Goal: Browse casually: Explore the website without a specific task or goal

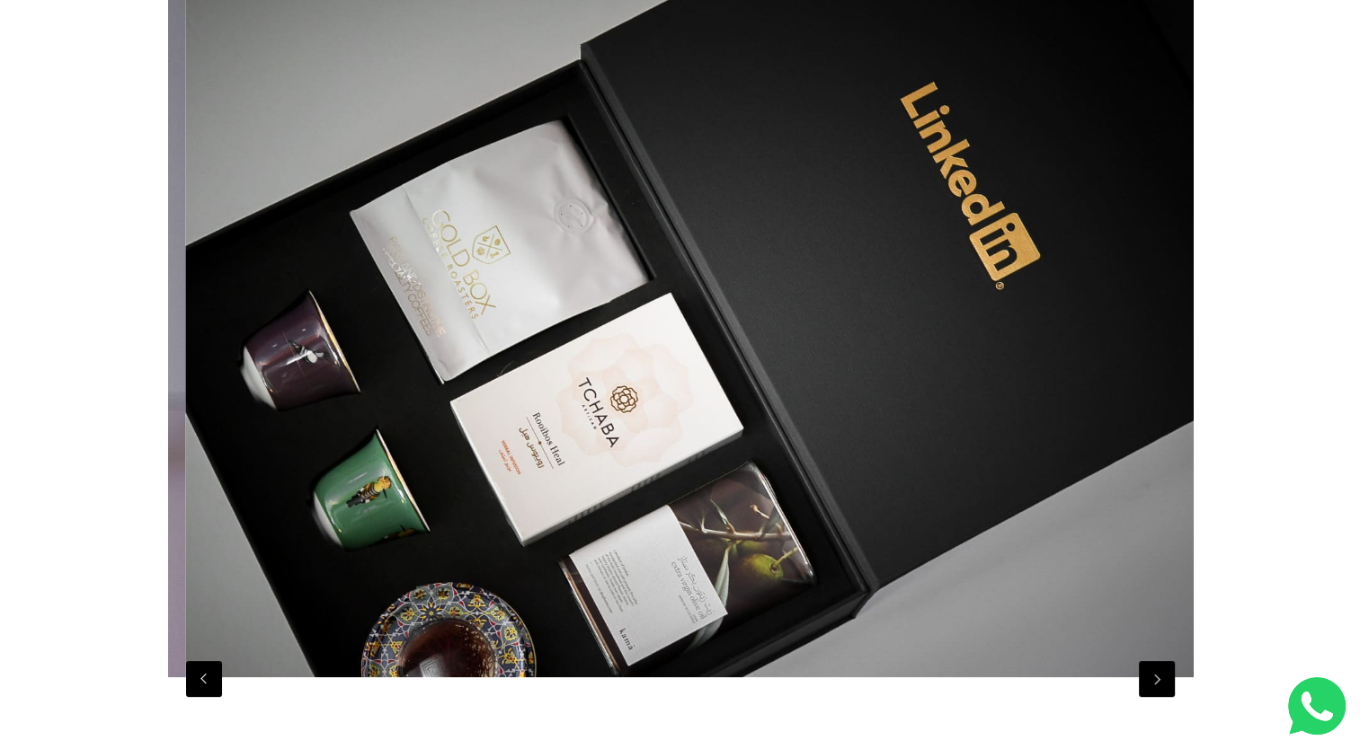
scroll to position [0, 10244]
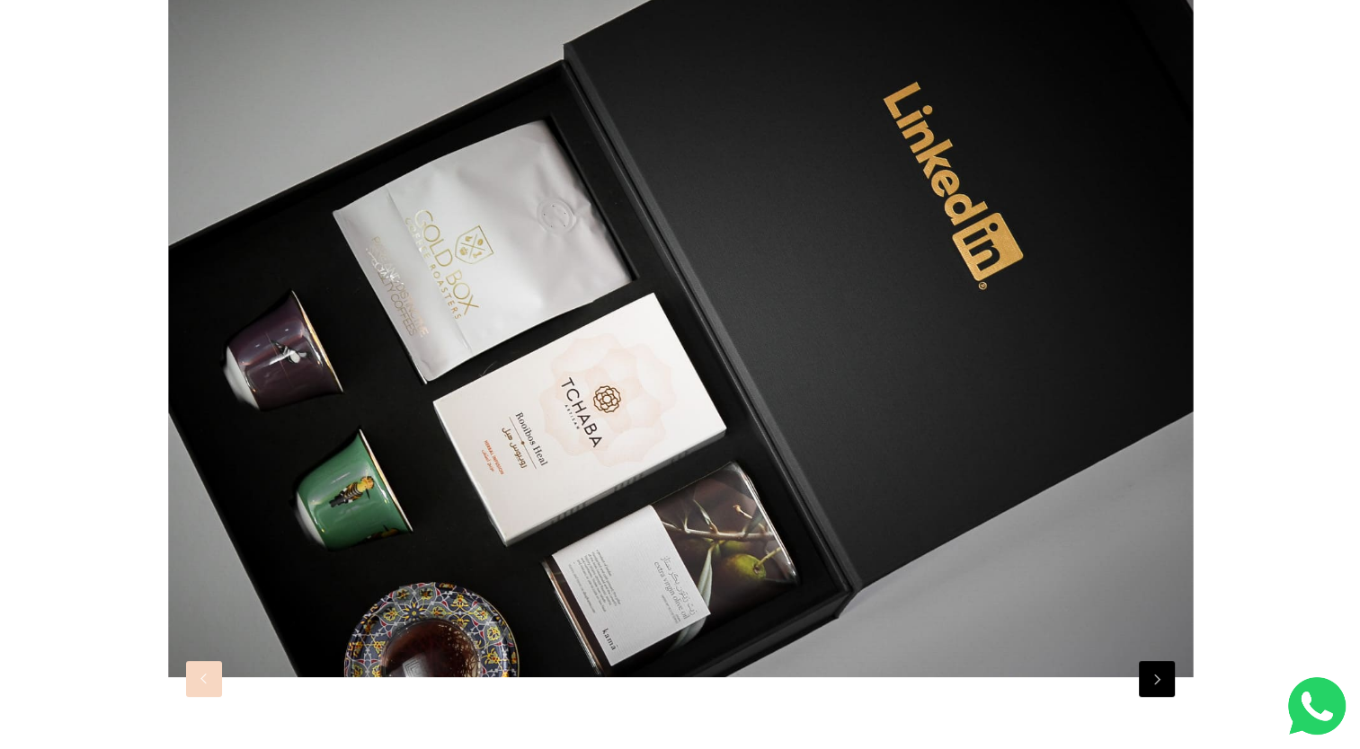
click at [208, 683] on button "Previous" at bounding box center [204, 679] width 36 height 36
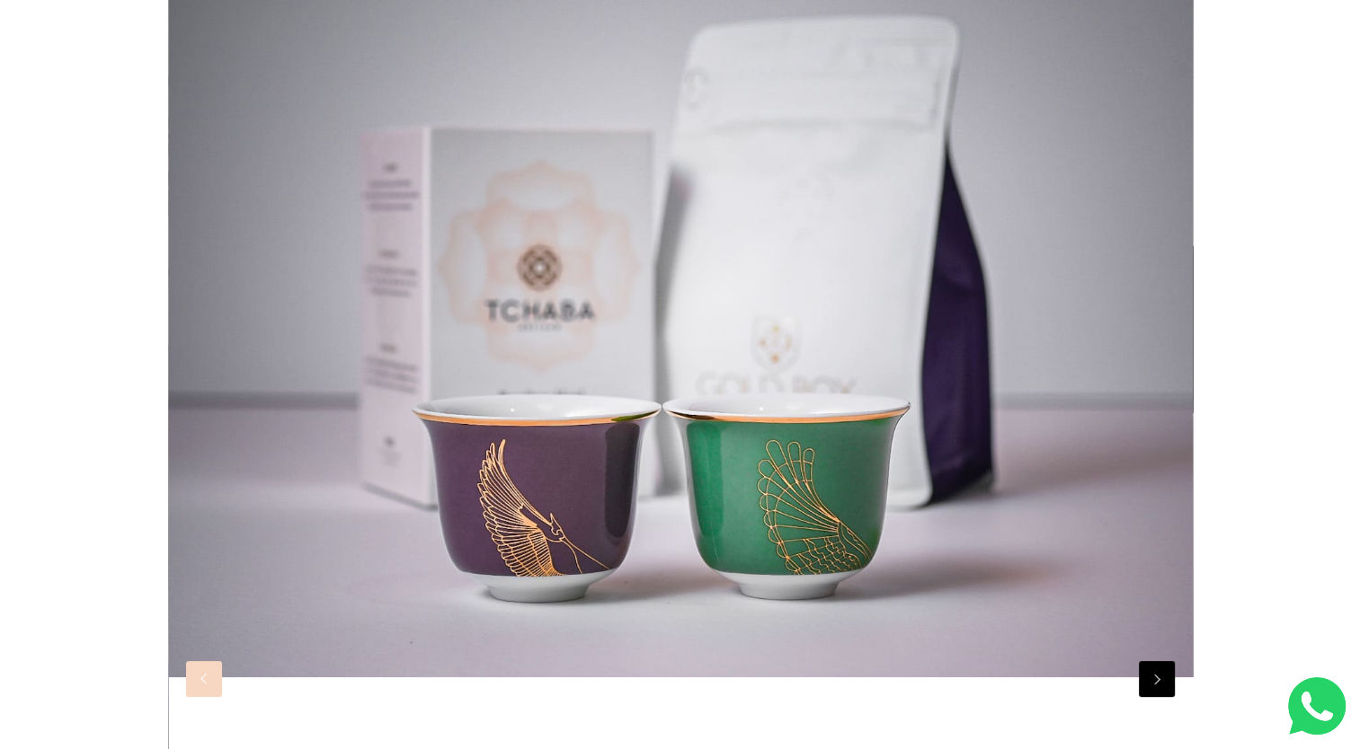
click at [208, 683] on button "Previous" at bounding box center [204, 679] width 36 height 36
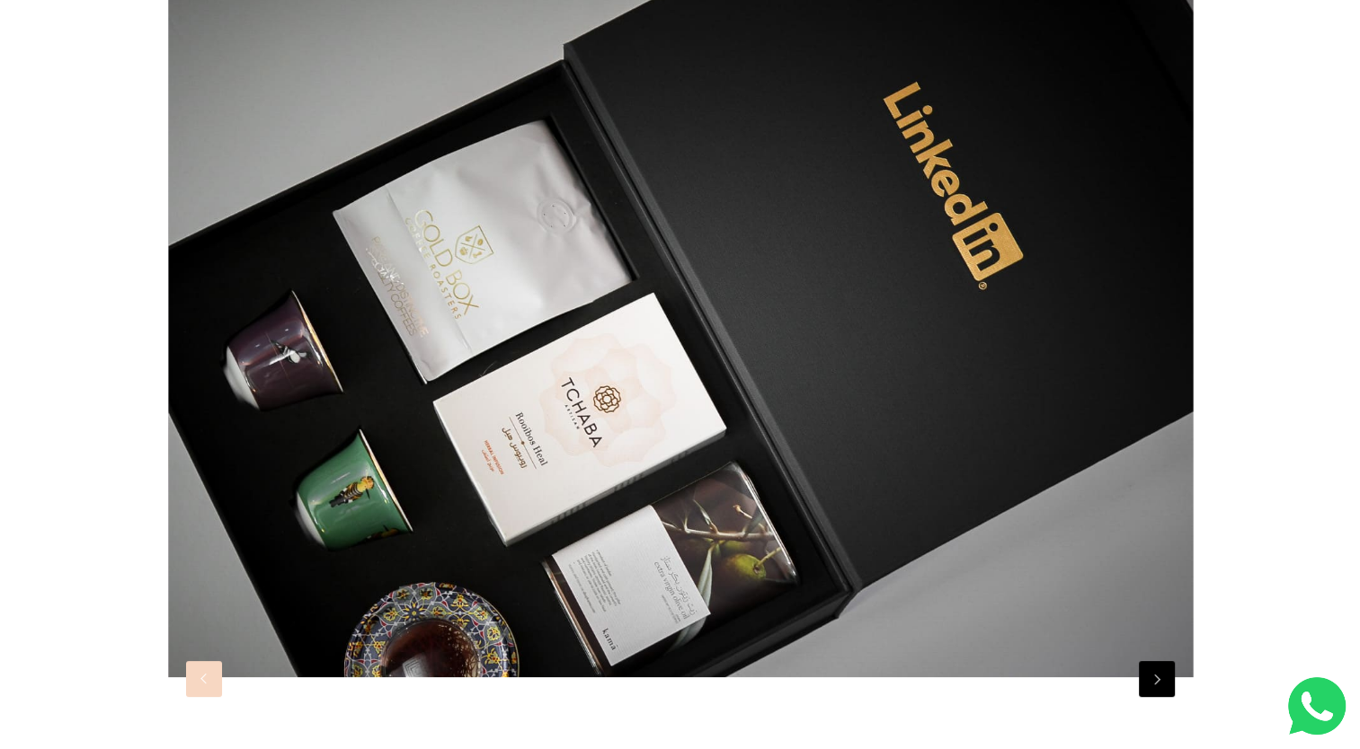
click at [208, 683] on button "Previous" at bounding box center [204, 679] width 36 height 36
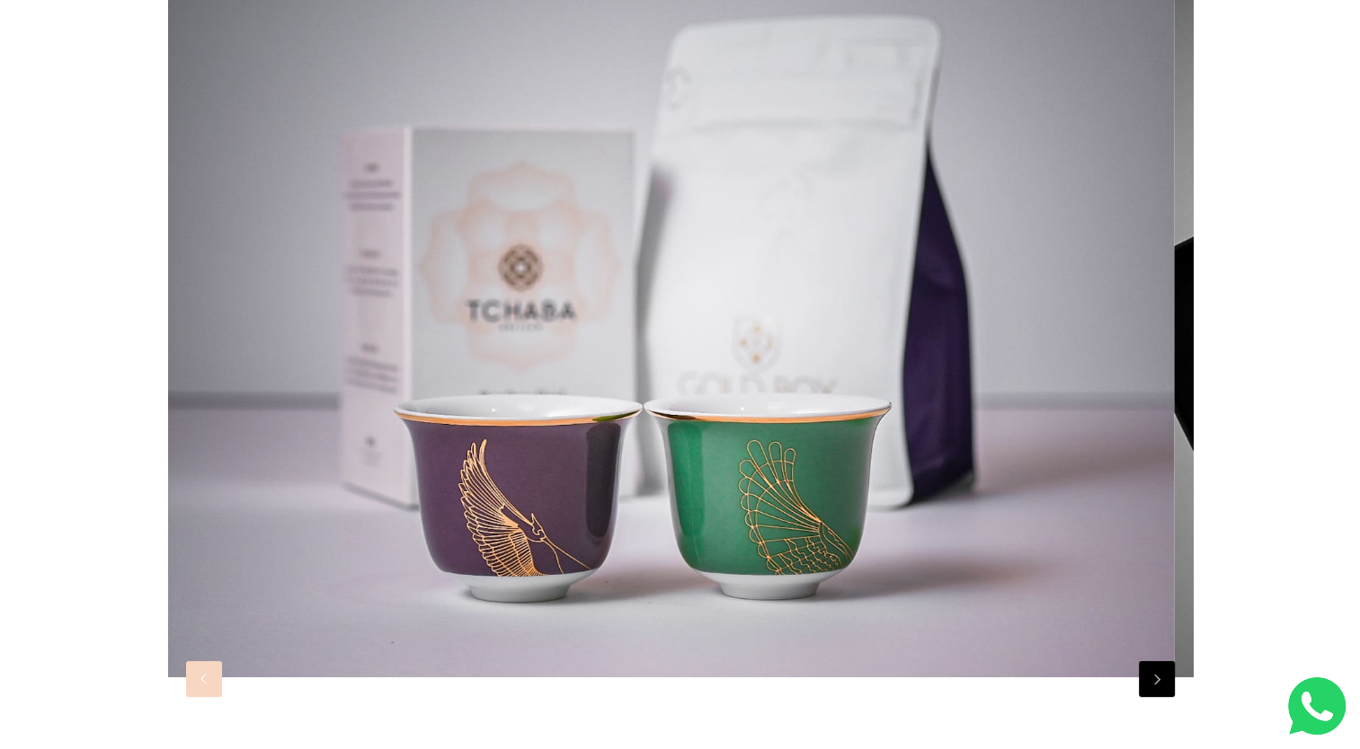
click at [208, 683] on button "Previous" at bounding box center [204, 679] width 36 height 36
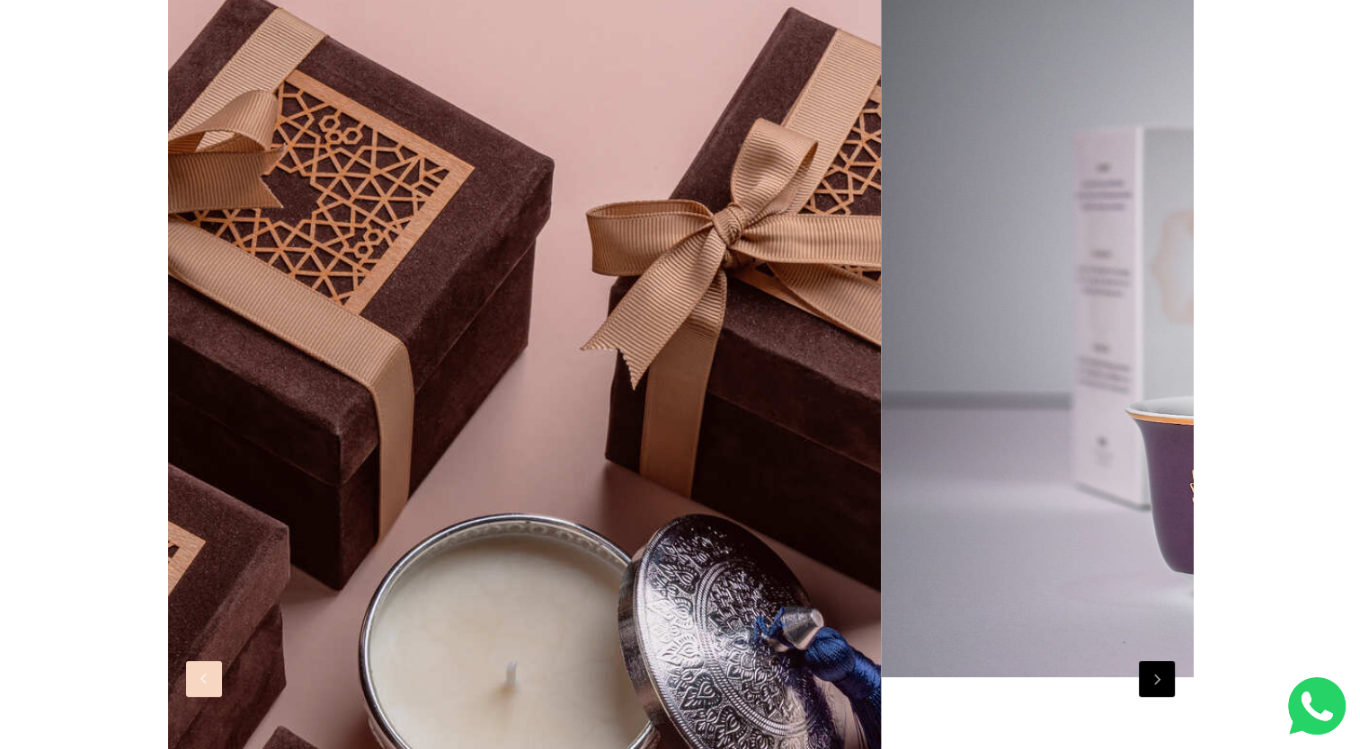
click at [208, 683] on button "Previous" at bounding box center [204, 679] width 36 height 36
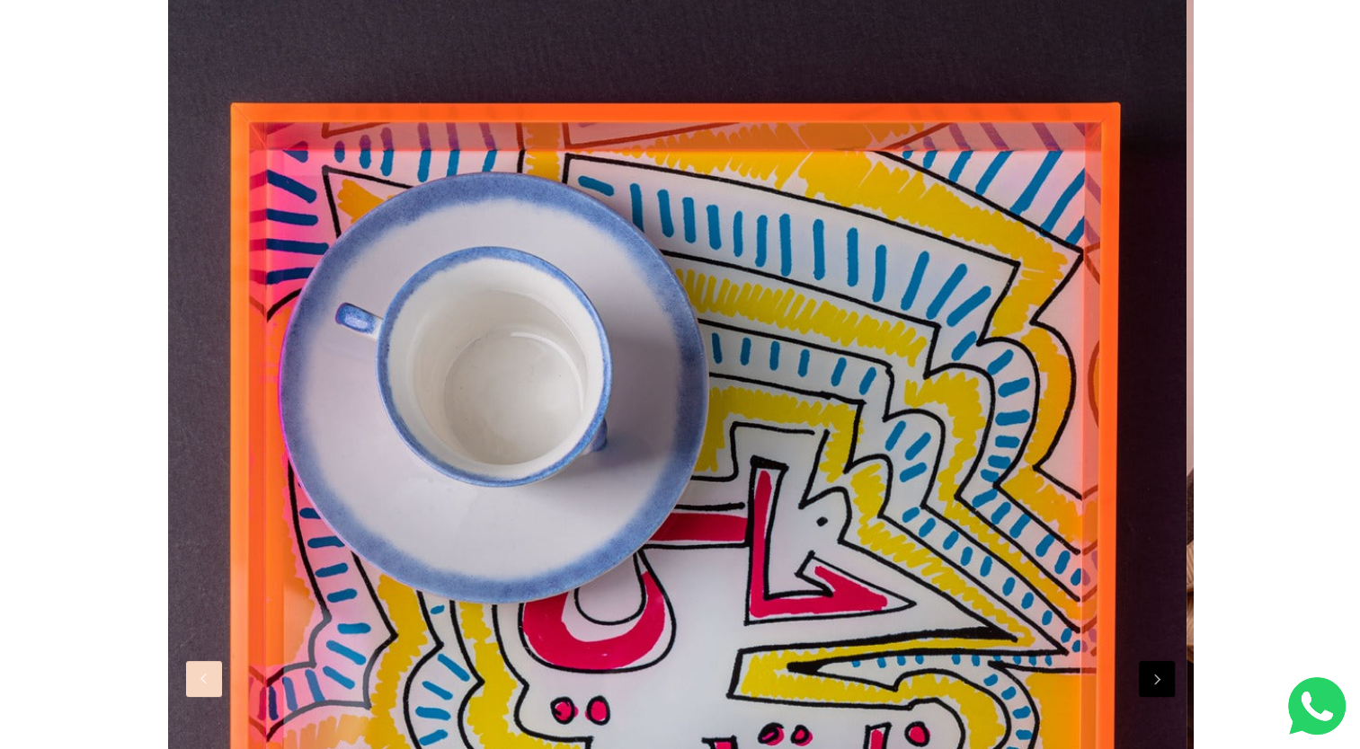
scroll to position [0, 7171]
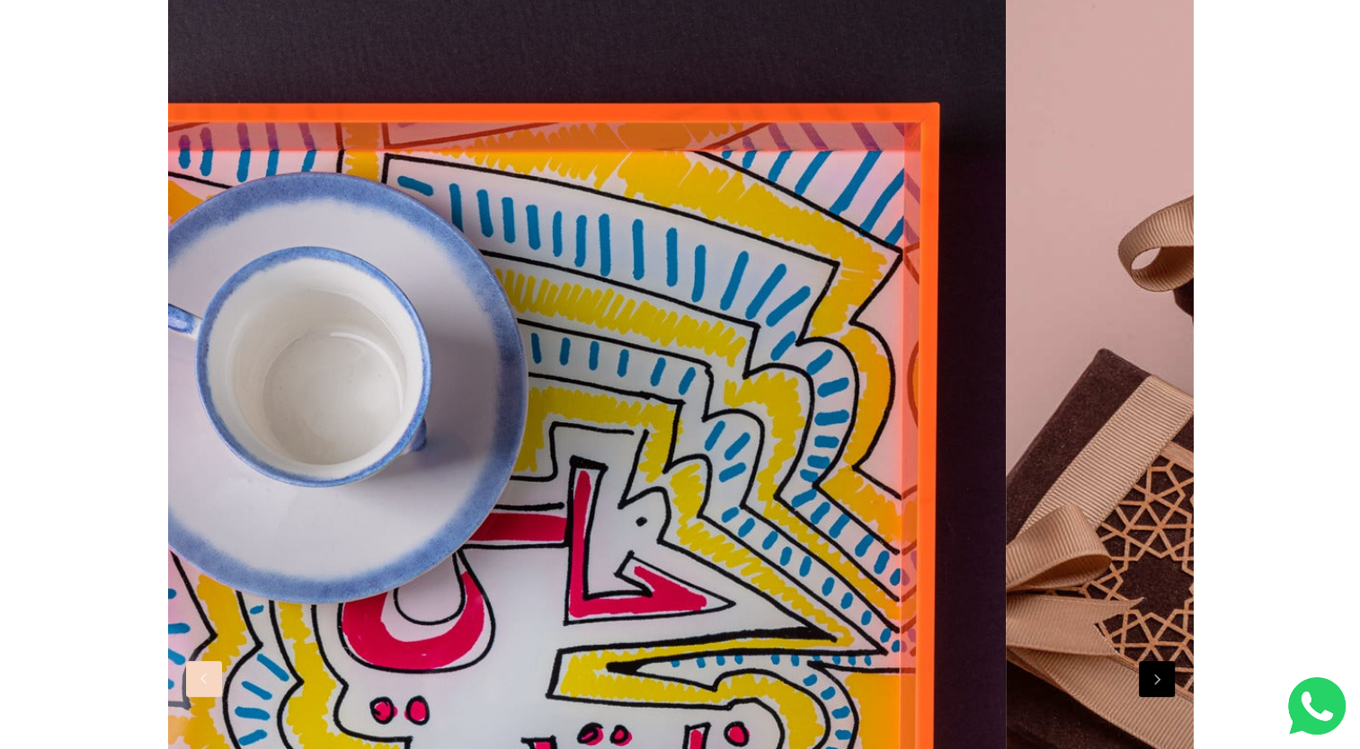
click at [208, 683] on button "Previous" at bounding box center [204, 679] width 36 height 36
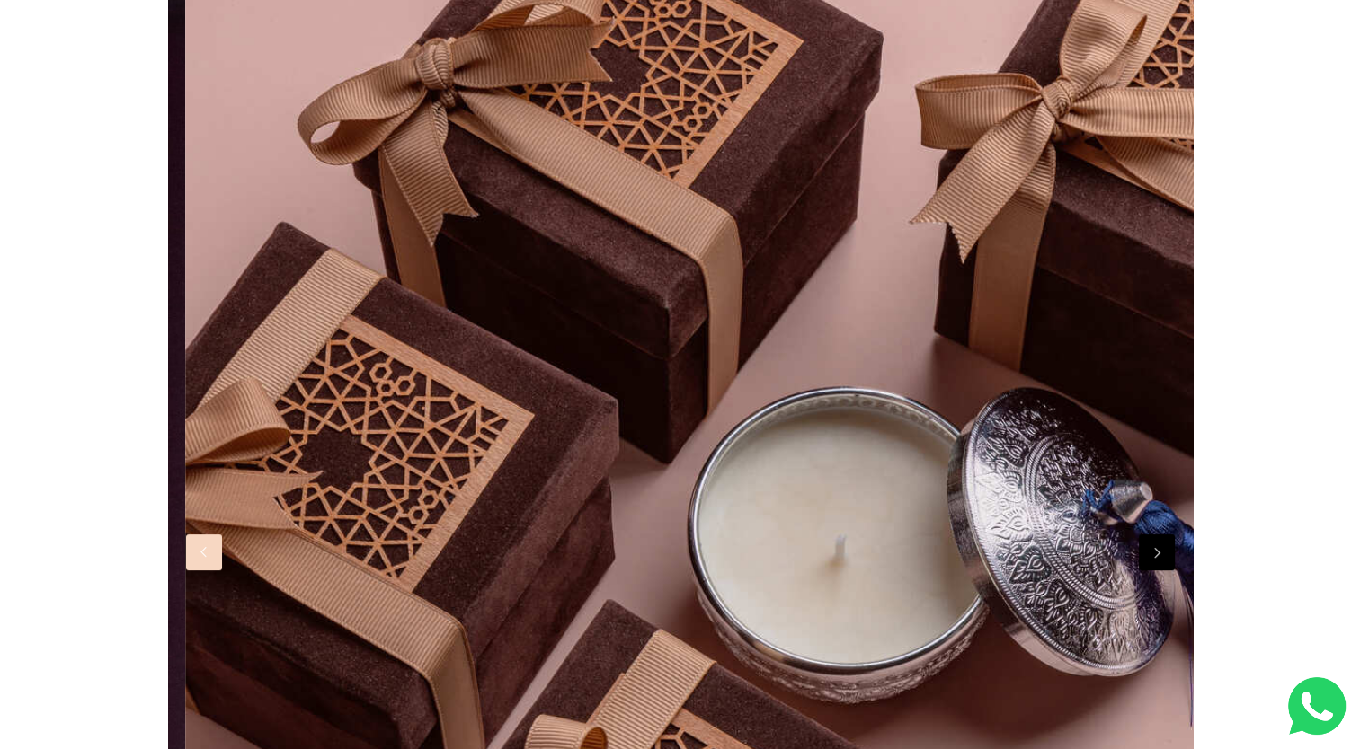
scroll to position [0, 0]
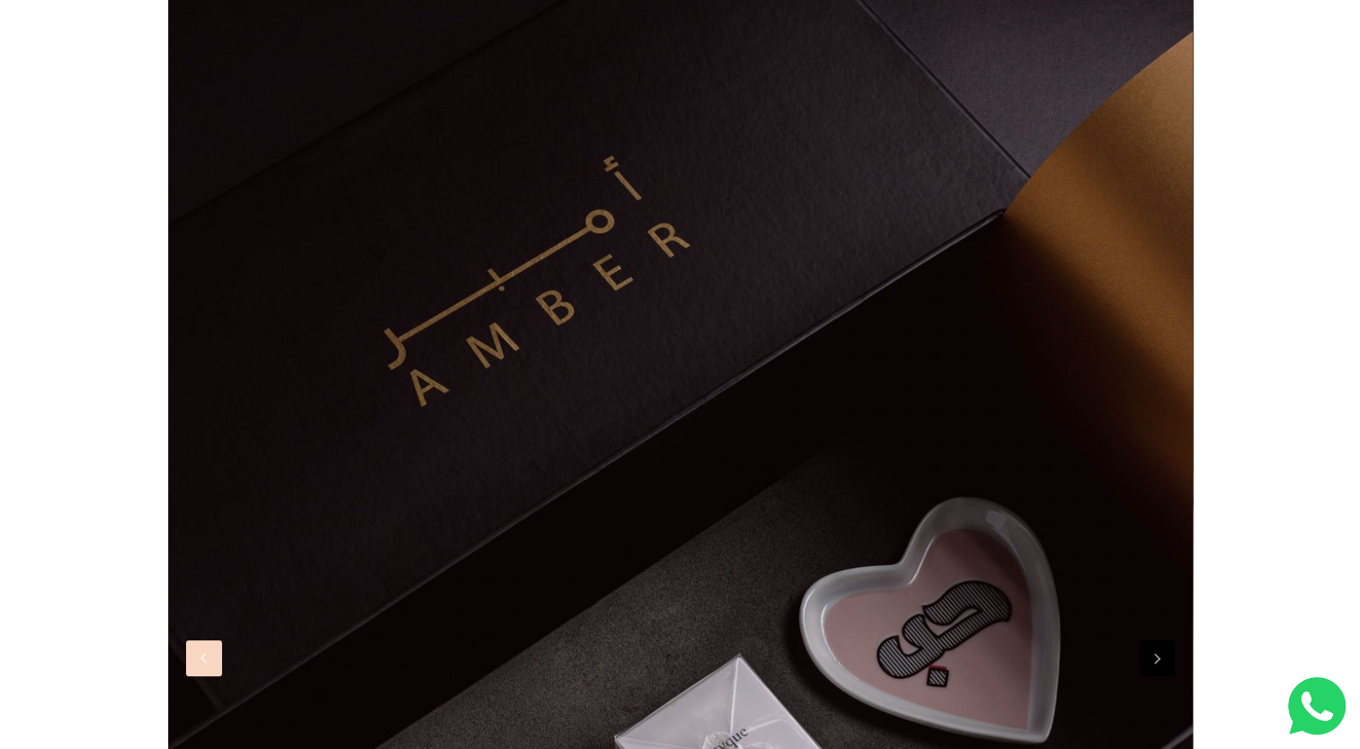
click at [208, 665] on button "Previous" at bounding box center [204, 659] width 36 height 36
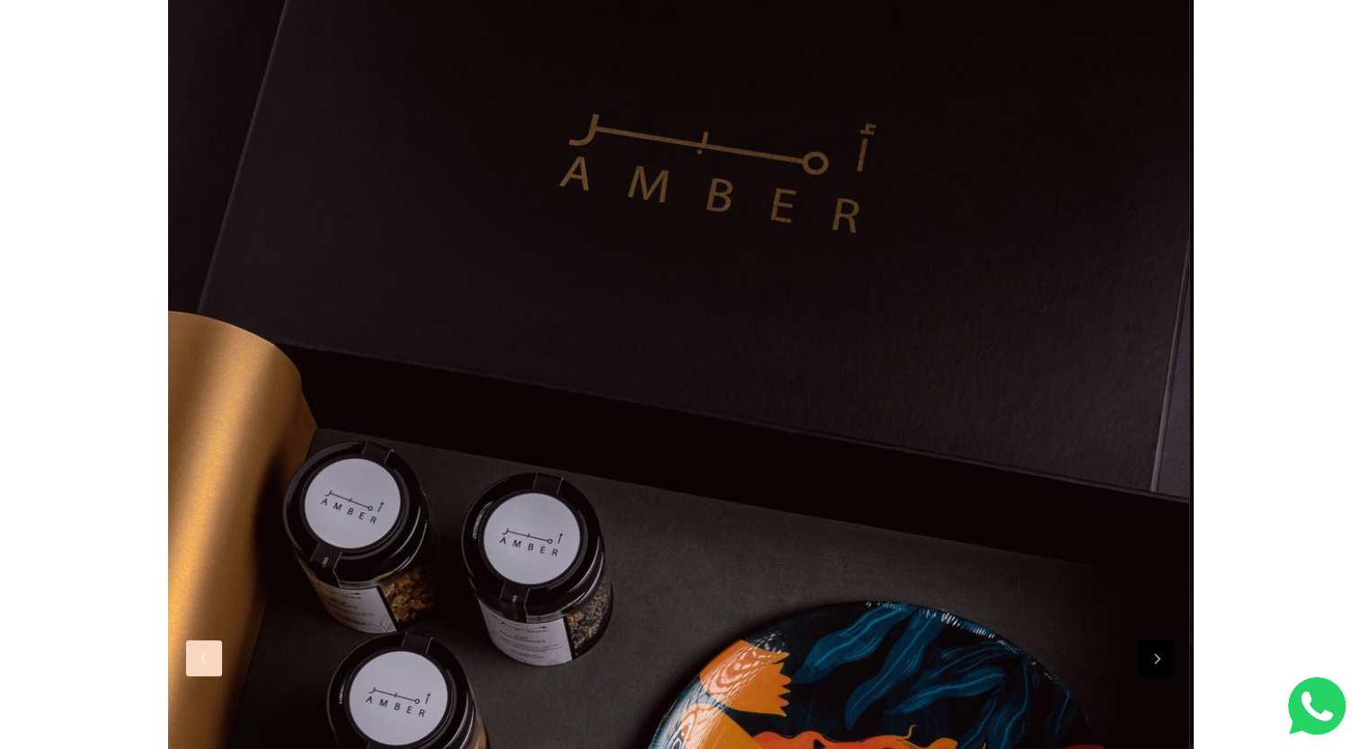
click at [208, 665] on button "Previous" at bounding box center [204, 659] width 36 height 36
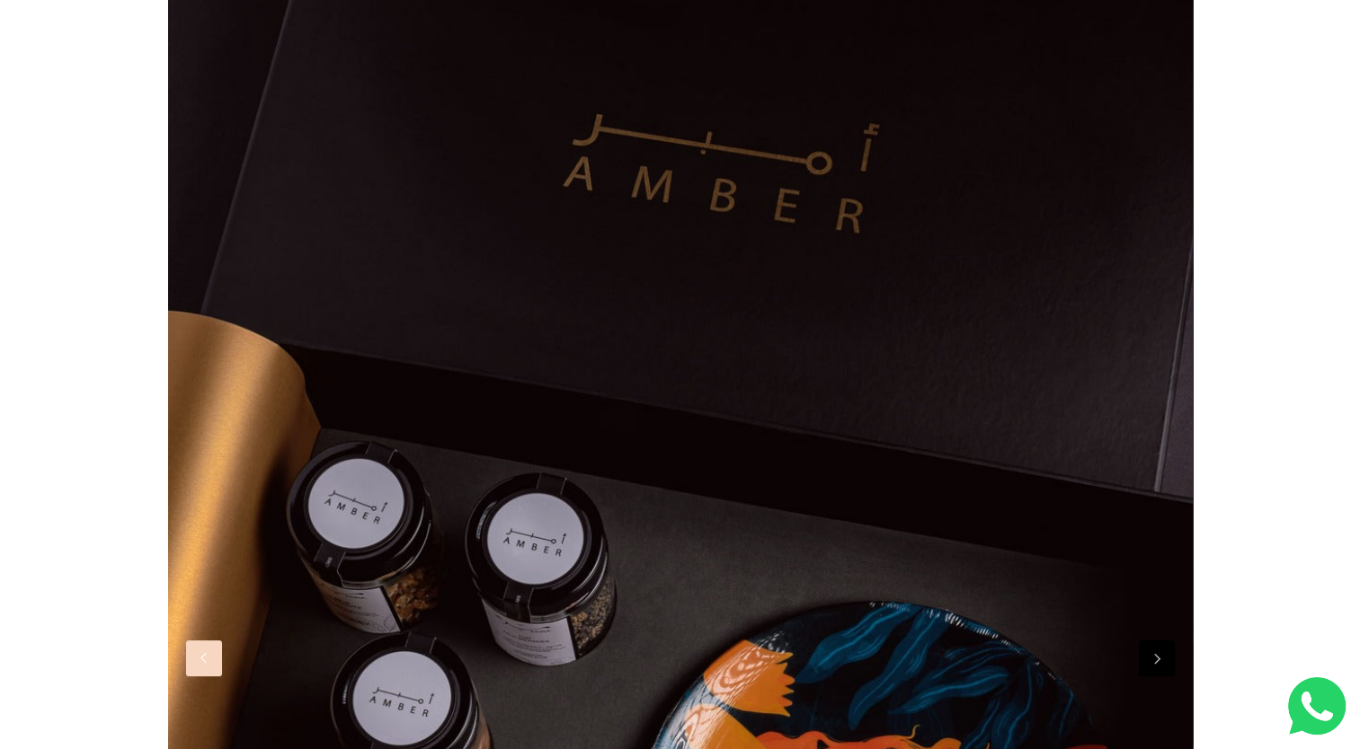
click at [208, 665] on button "Previous" at bounding box center [204, 659] width 36 height 36
